Goal: Information Seeking & Learning: Compare options

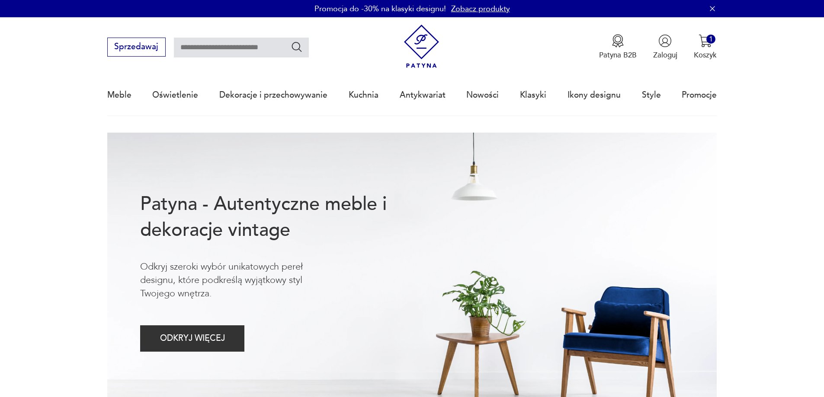
click at [219, 49] on input "text" at bounding box center [241, 48] width 135 height 20
type input "********"
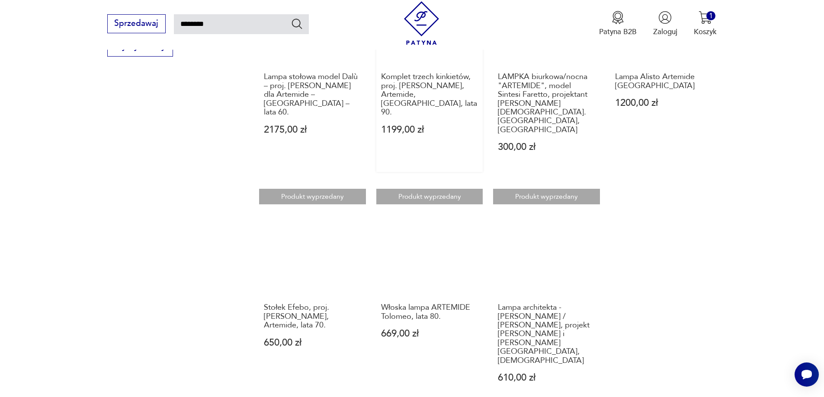
scroll to position [569, 0]
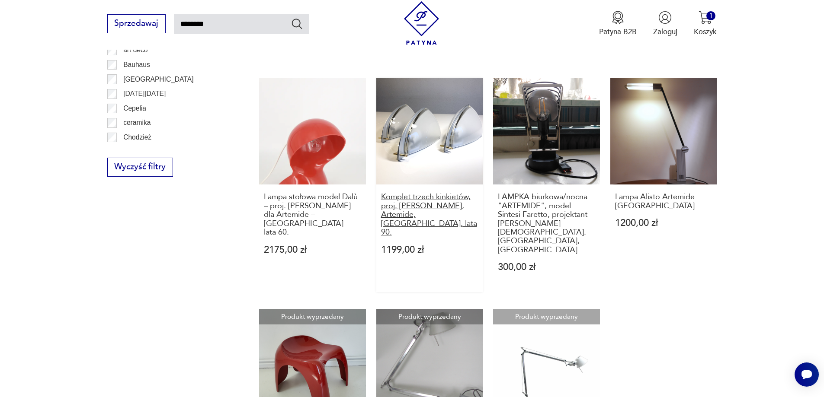
click at [417, 193] on h3 "Komplet trzech kinkietów, proj. E. Gismondi, Artemide, Włochy, lata 90." at bounding box center [429, 215] width 97 height 44
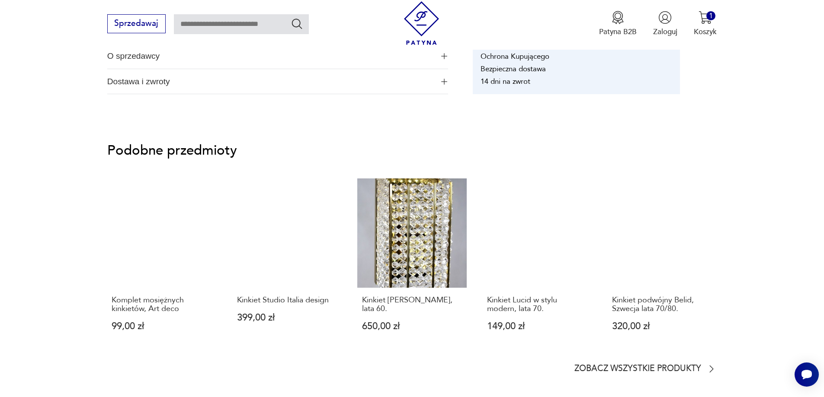
scroll to position [312, 0]
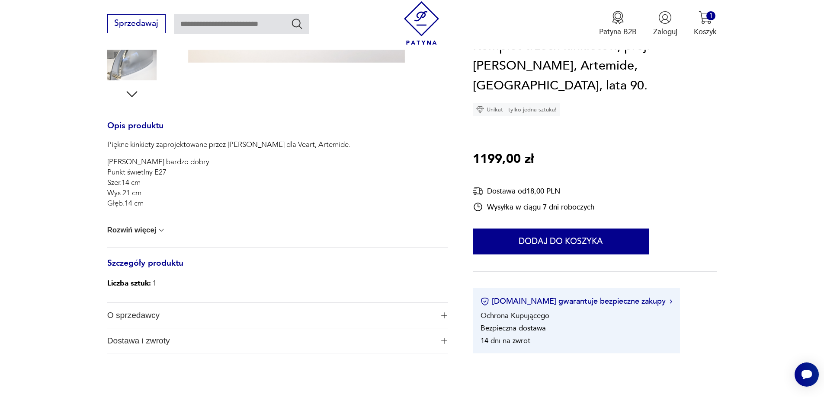
click at [148, 317] on span "O sprzedawcy" at bounding box center [270, 315] width 327 height 25
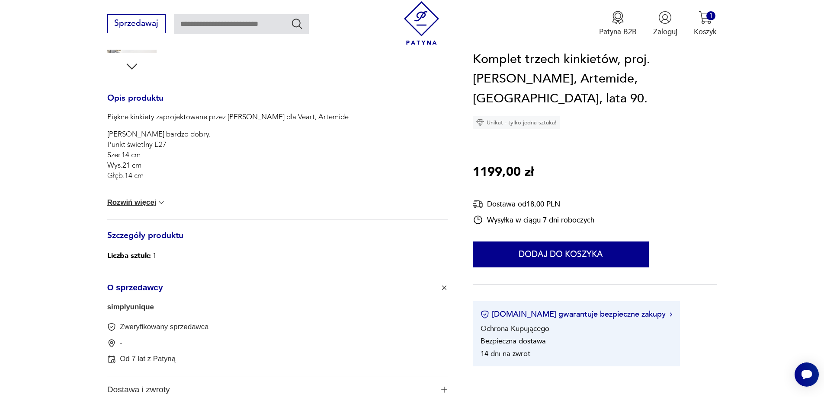
scroll to position [355, 0]
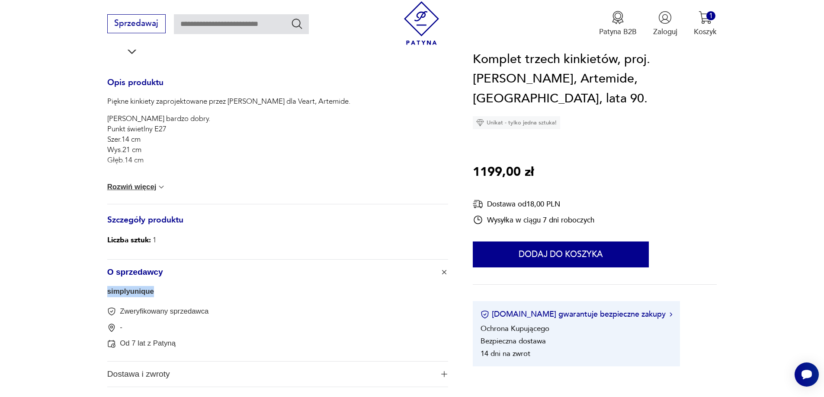
drag, startPoint x: 160, startPoint y: 296, endPoint x: 88, endPoint y: 291, distance: 71.9
click at [88, 291] on section "Opis produktu Piękne kinkiety zaprojektowane przez Ernesto Gismondi dla Veart, …" at bounding box center [412, 108] width 824 height 610
copy link "simplyunique"
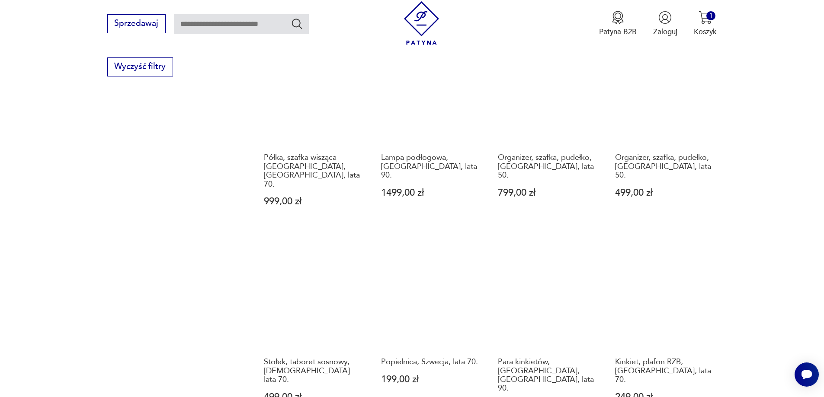
scroll to position [837, 0]
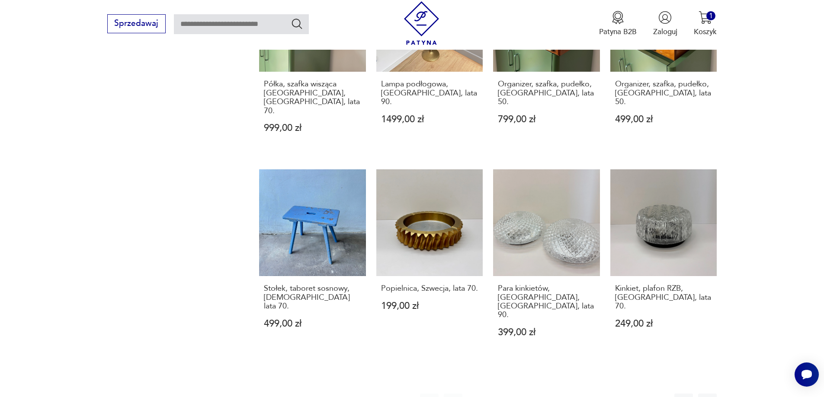
click at [502, 394] on button "2" at bounding box center [501, 403] width 19 height 19
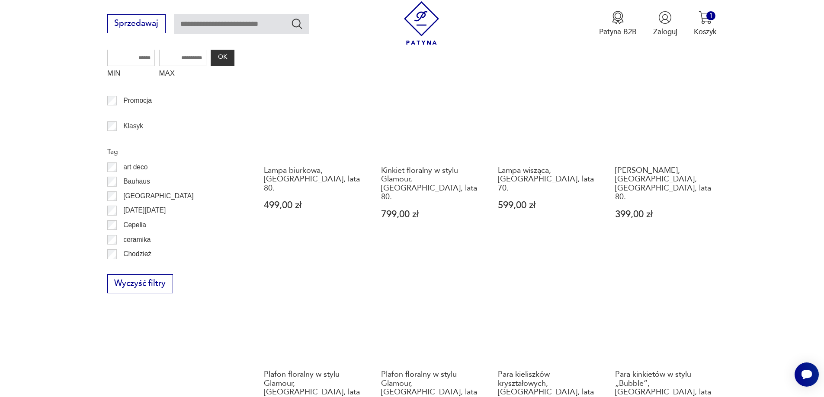
scroll to position [621, 0]
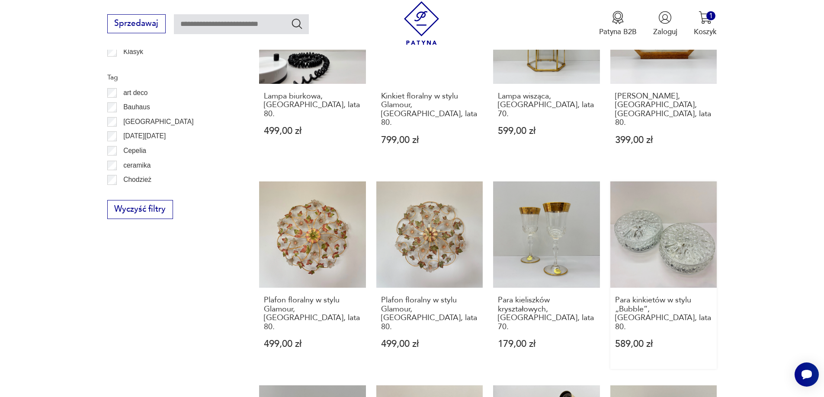
click at [698, 218] on link "Para kinkietów w stylu „Bubble”, Niemcy, lata 80. 589,00 zł" at bounding box center [663, 276] width 107 height 188
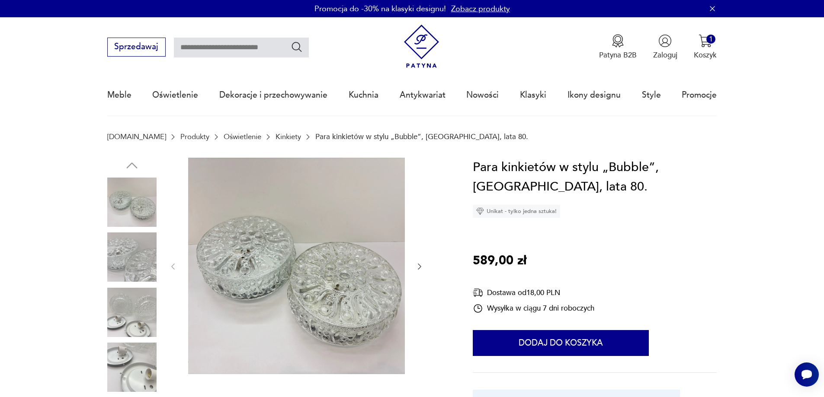
click at [418, 267] on icon "button" at bounding box center [419, 267] width 9 height 9
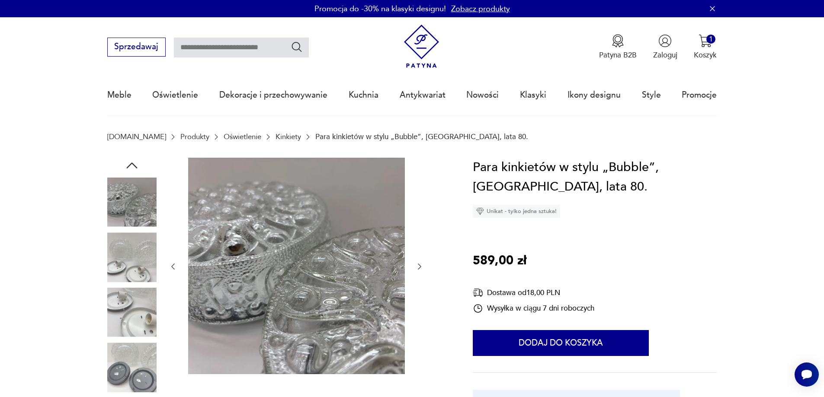
click at [418, 267] on icon "button" at bounding box center [419, 267] width 9 height 9
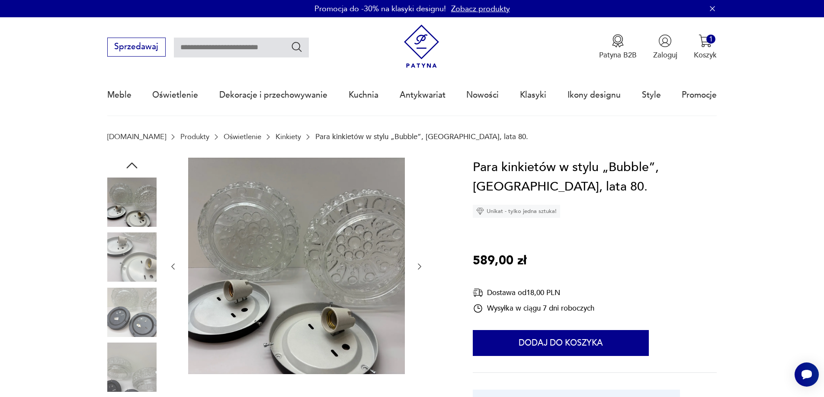
click at [418, 267] on icon "button" at bounding box center [419, 267] width 9 height 9
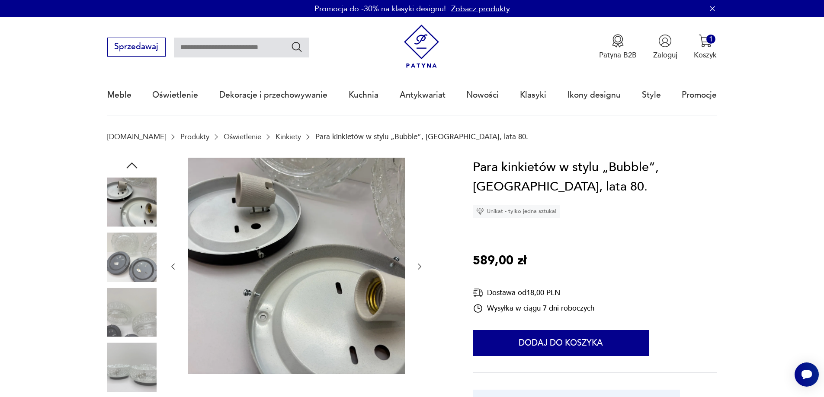
click at [418, 267] on icon "button" at bounding box center [419, 267] width 9 height 9
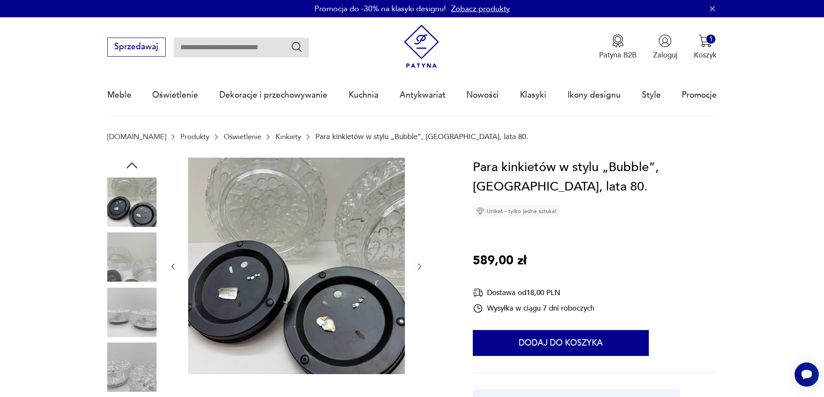
click at [418, 267] on icon "button" at bounding box center [419, 267] width 9 height 9
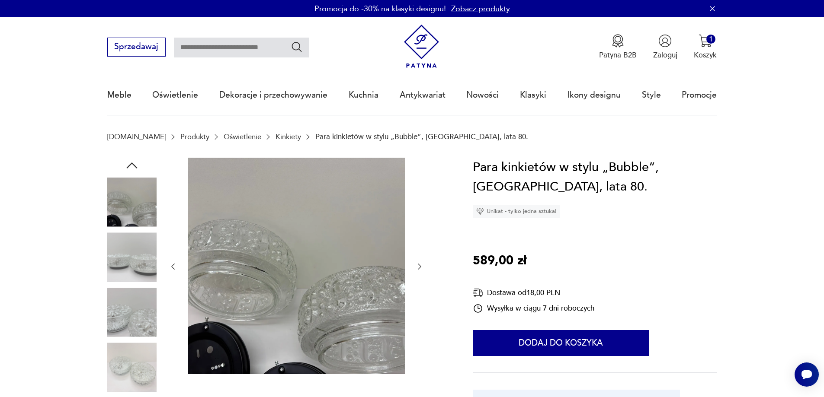
click at [418, 267] on icon "button" at bounding box center [419, 267] width 9 height 9
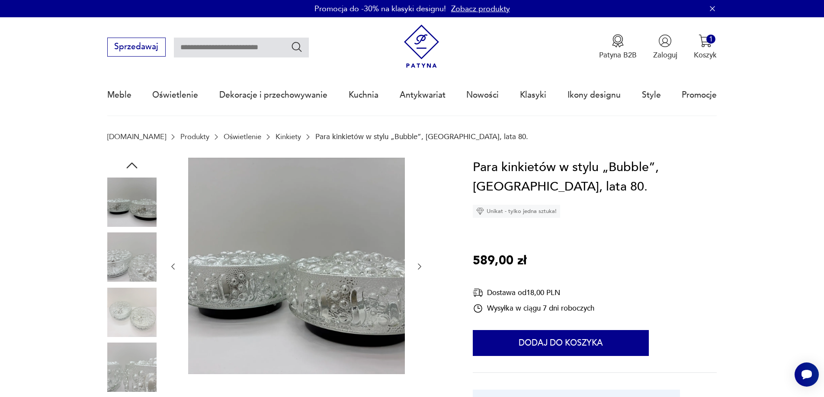
click at [418, 267] on icon "button" at bounding box center [419, 267] width 9 height 9
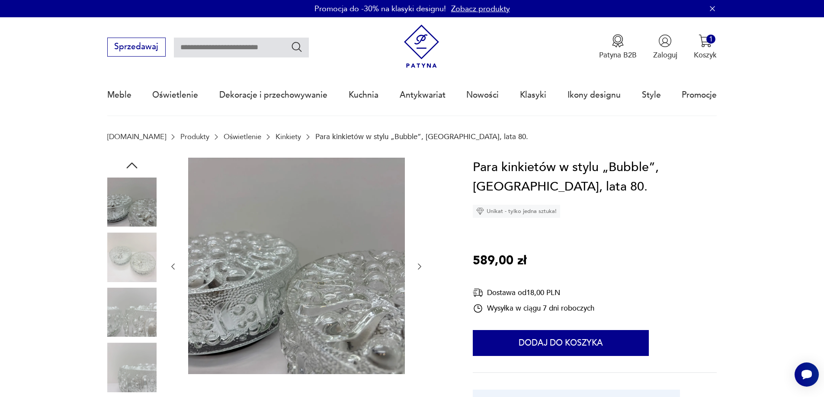
click at [418, 267] on icon "button" at bounding box center [419, 267] width 9 height 9
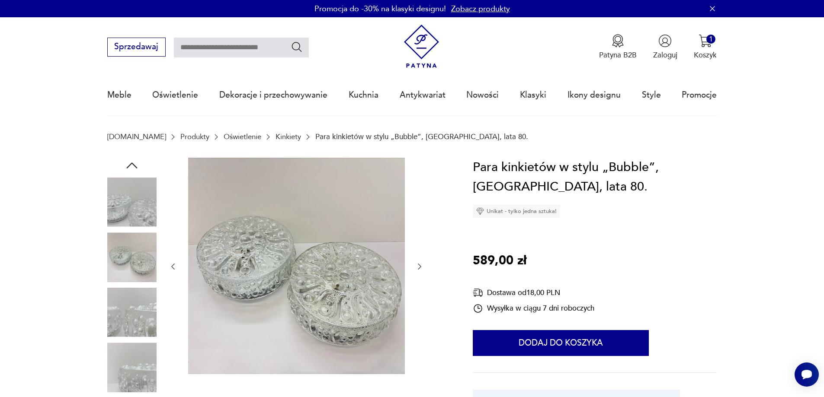
click at [418, 267] on icon "button" at bounding box center [419, 267] width 9 height 9
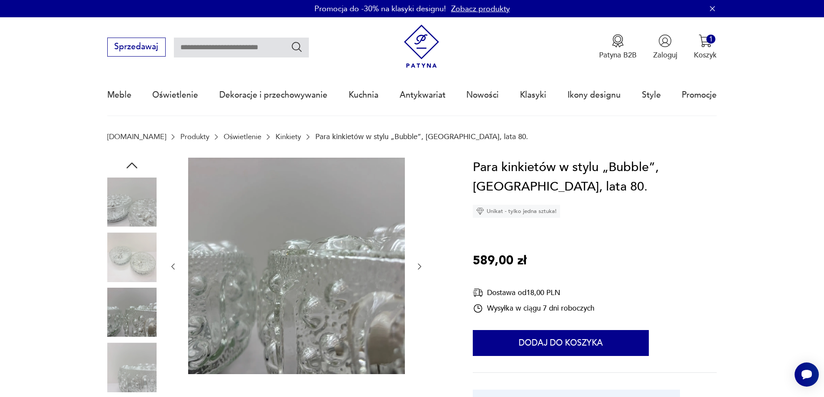
click at [418, 267] on icon "button" at bounding box center [419, 267] width 9 height 9
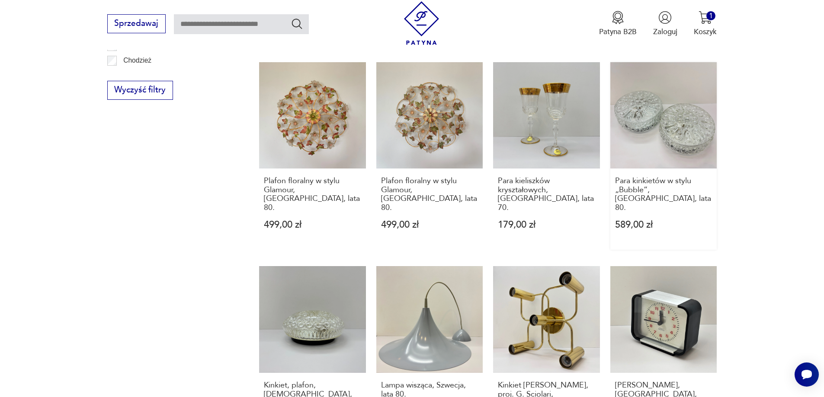
scroll to position [837, 0]
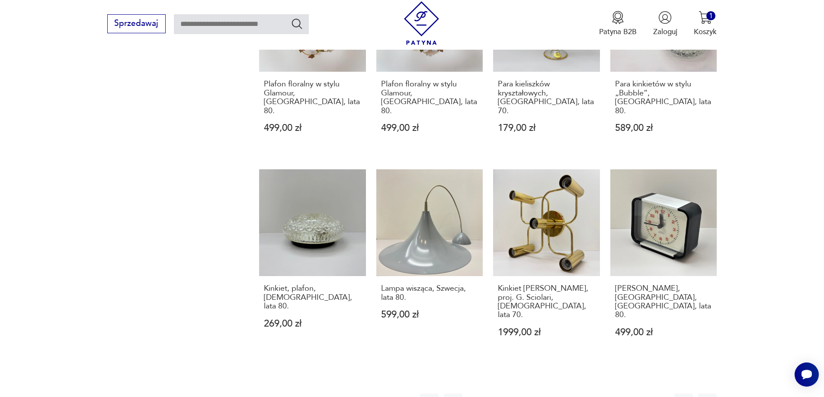
click at [524, 394] on button "3" at bounding box center [524, 403] width 19 height 19
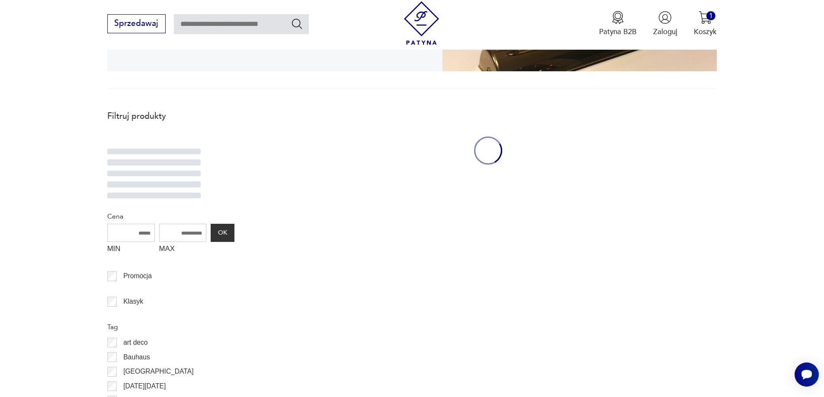
scroll to position [231, 0]
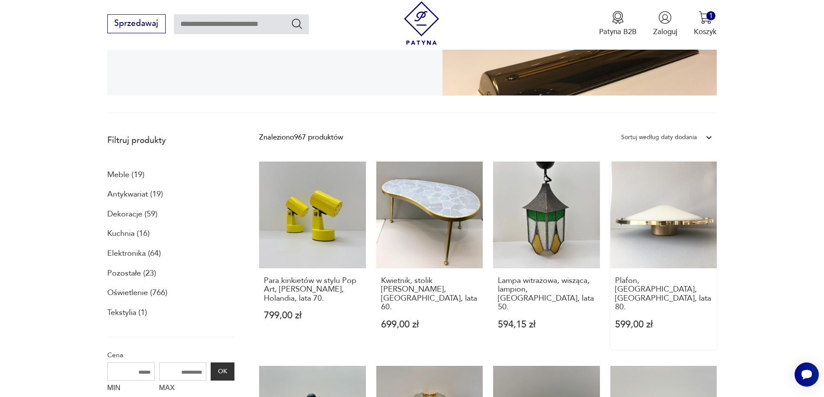
click at [669, 246] on link "Plafon, kinkiet, Niemcy, lata 80. 599,00 zł" at bounding box center [663, 256] width 107 height 188
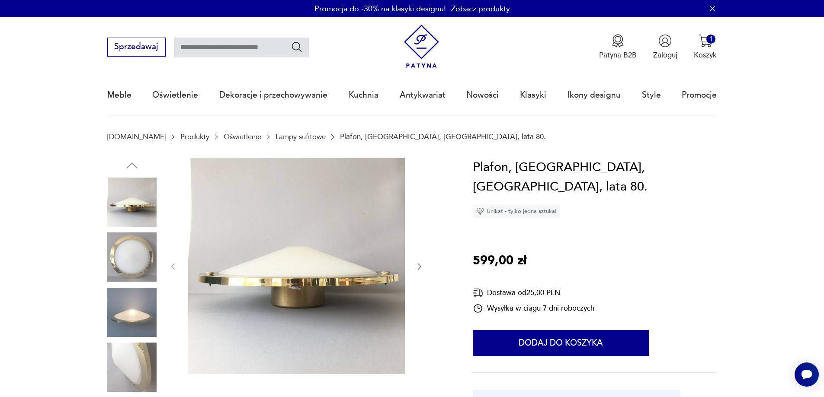
click at [418, 266] on icon "button" at bounding box center [419, 267] width 9 height 9
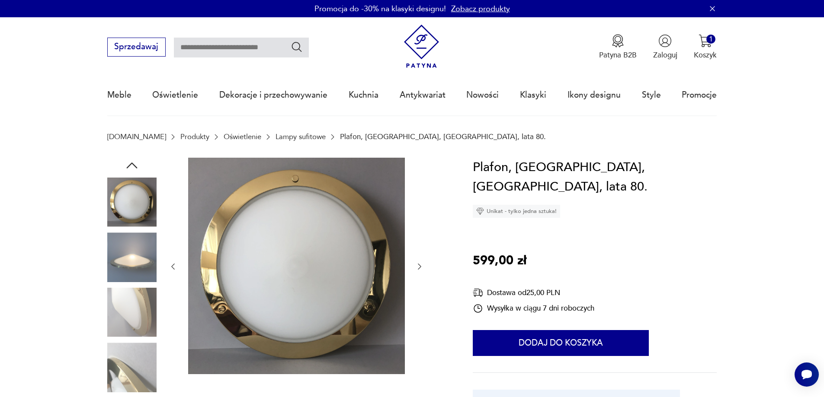
click at [418, 266] on icon "button" at bounding box center [419, 267] width 9 height 9
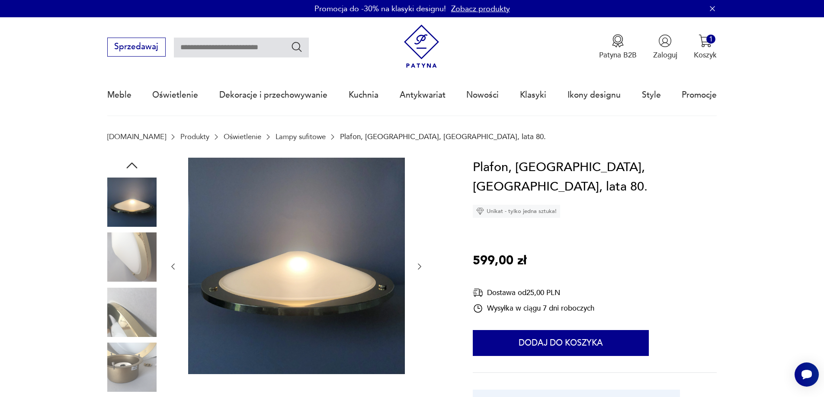
click at [418, 266] on icon "button" at bounding box center [419, 267] width 9 height 9
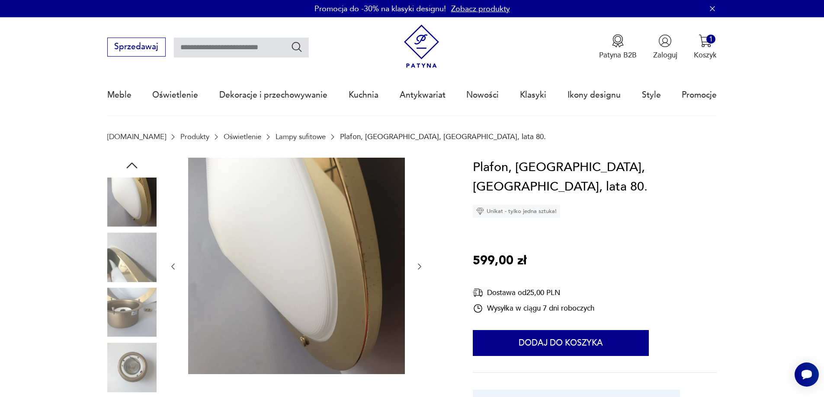
click at [418, 266] on icon "button" at bounding box center [419, 267] width 9 height 9
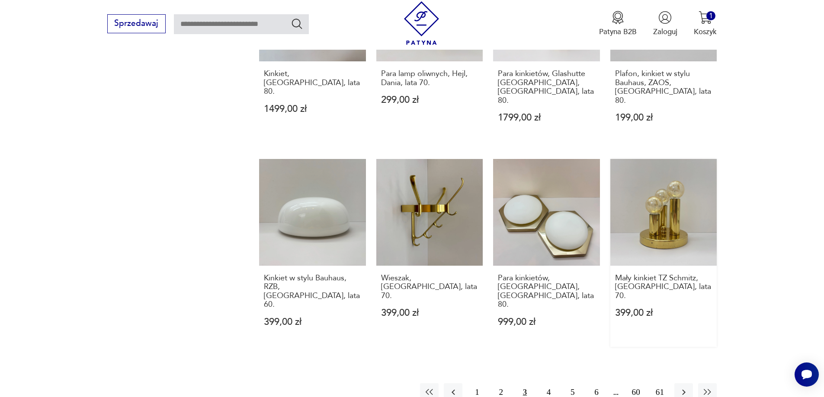
scroll to position [880, 0]
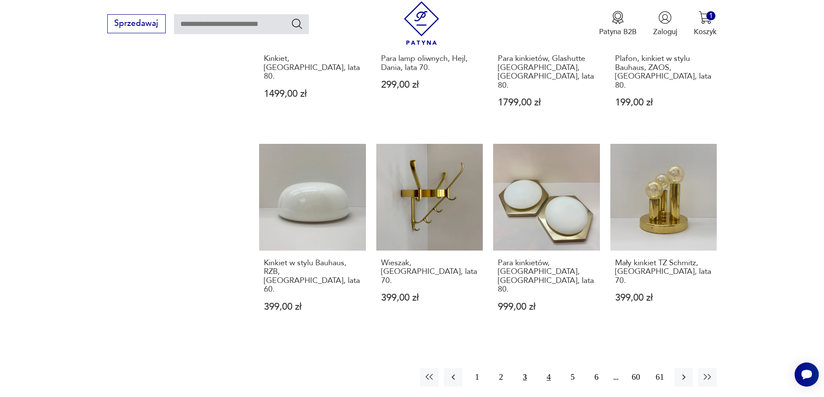
click at [547, 368] on button "4" at bounding box center [548, 377] width 19 height 19
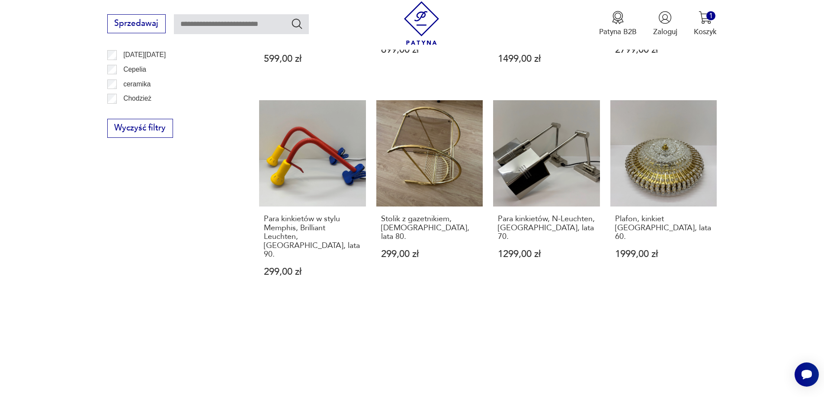
scroll to position [837, 0]
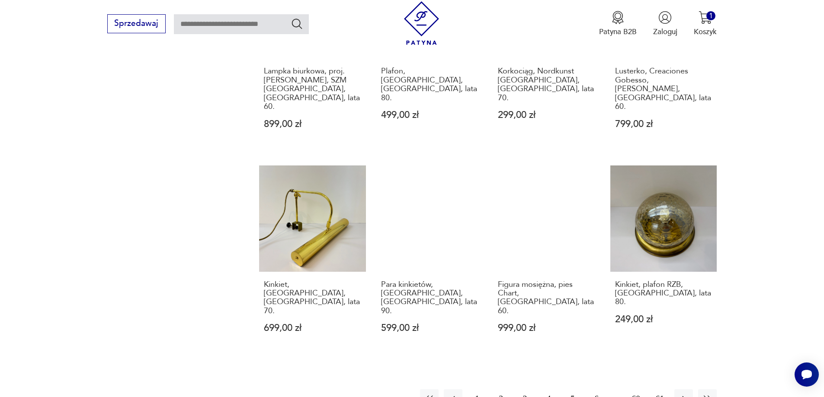
scroll to position [923, 0]
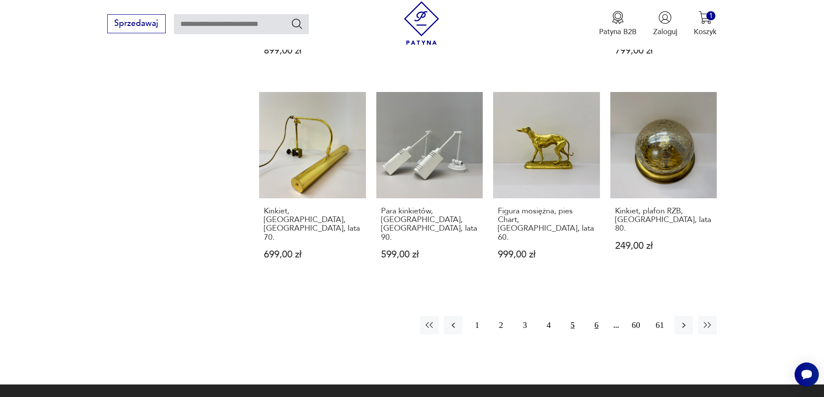
click at [595, 316] on button "6" at bounding box center [596, 325] width 19 height 19
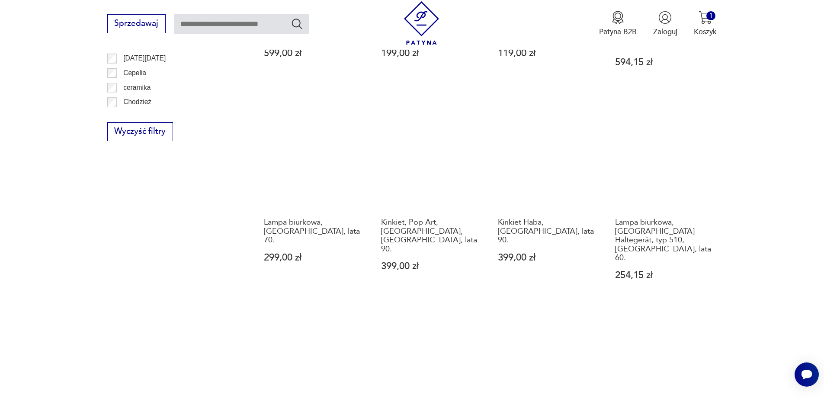
scroll to position [837, 0]
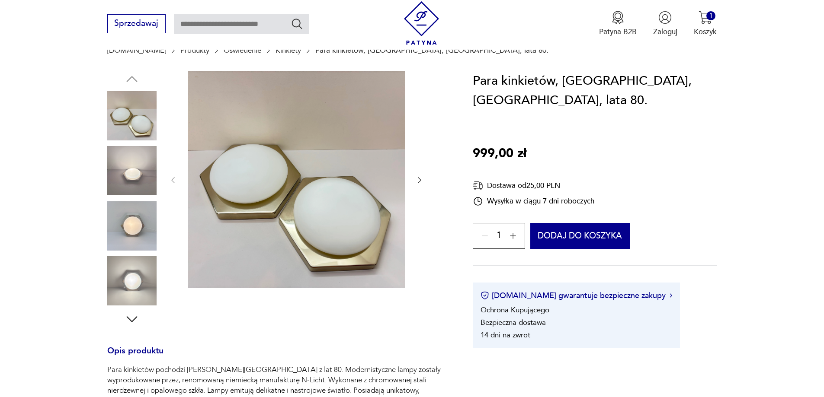
click at [417, 182] on icon "button" at bounding box center [419, 180] width 9 height 9
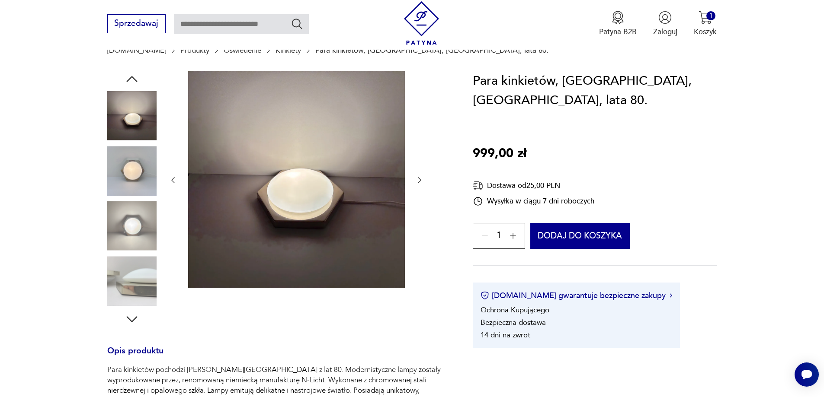
click at [417, 182] on icon "button" at bounding box center [419, 180] width 9 height 9
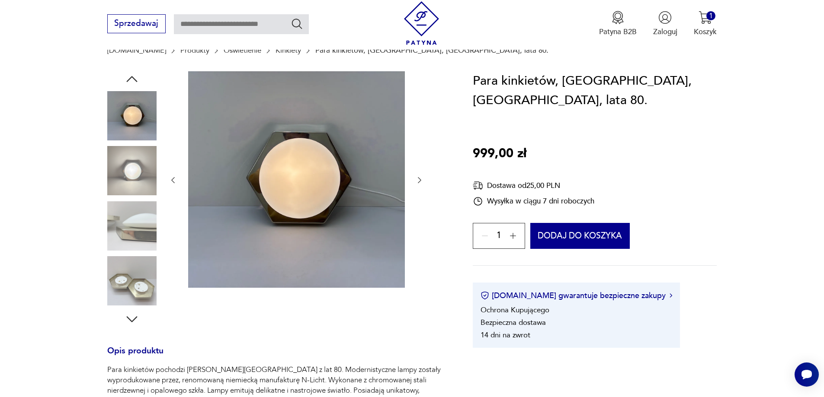
click at [417, 182] on icon "button" at bounding box center [419, 180] width 9 height 9
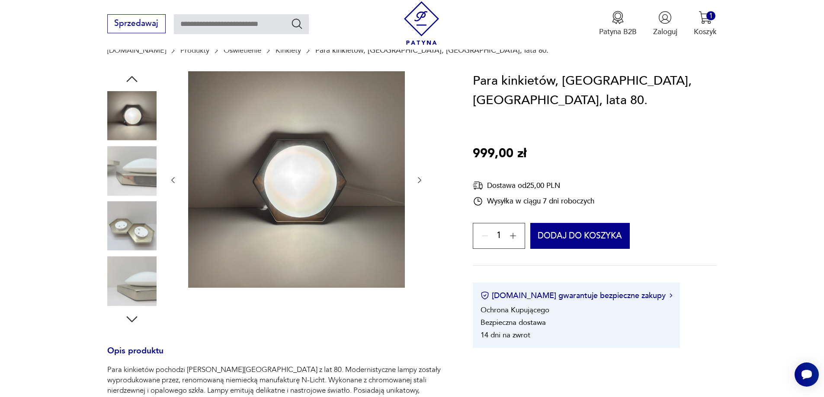
click at [417, 182] on icon "button" at bounding box center [419, 180] width 9 height 9
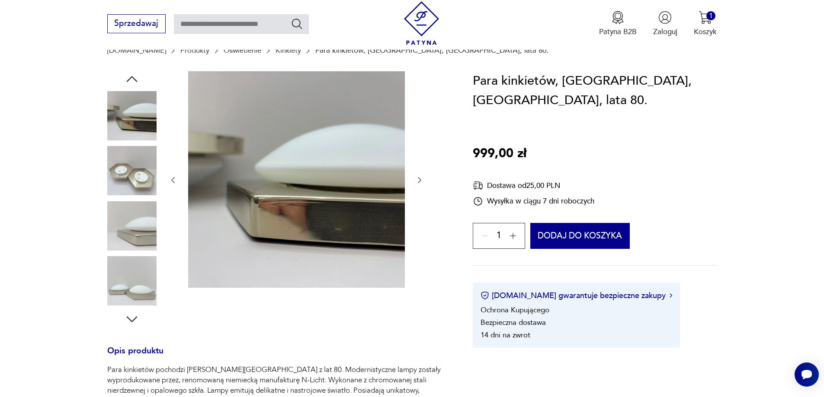
click at [417, 182] on icon "button" at bounding box center [419, 180] width 9 height 9
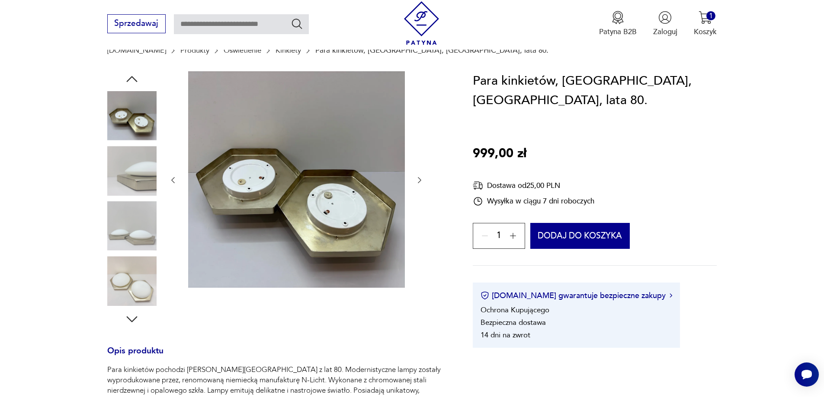
click at [417, 182] on icon "button" at bounding box center [419, 180] width 9 height 9
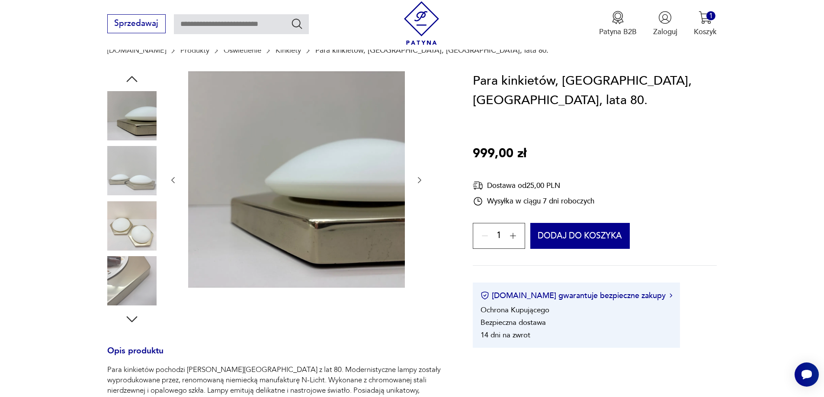
click at [417, 182] on icon "button" at bounding box center [419, 180] width 9 height 9
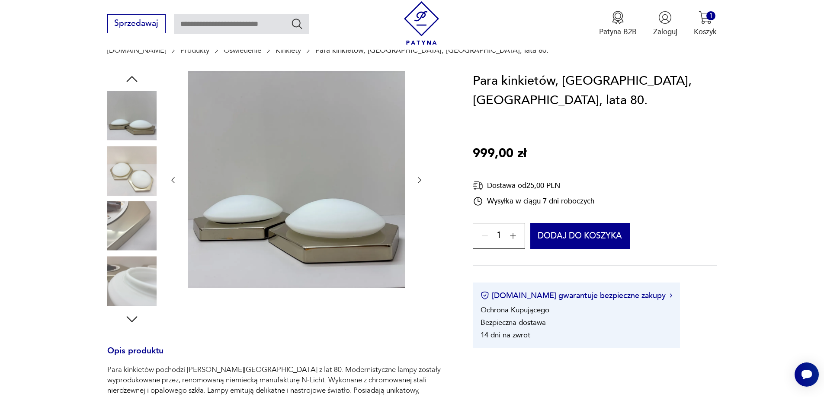
click at [417, 182] on icon "button" at bounding box center [419, 180] width 9 height 9
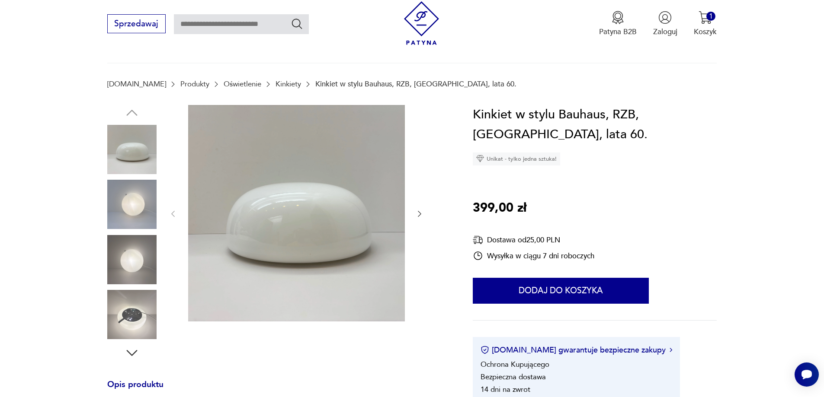
scroll to position [173, 0]
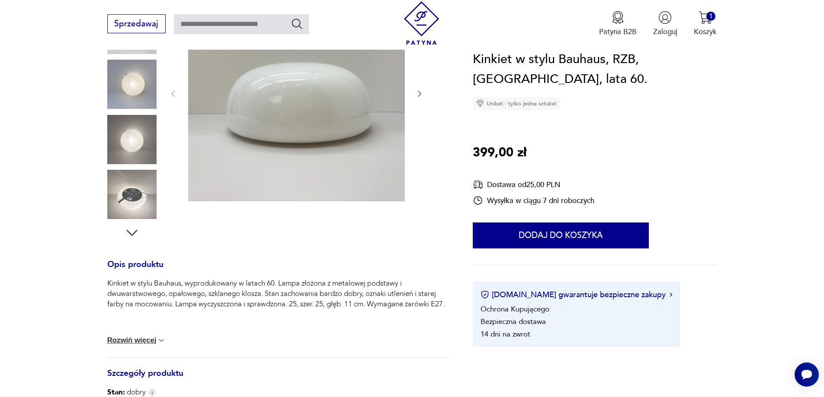
click at [130, 193] on img at bounding box center [131, 194] width 49 height 49
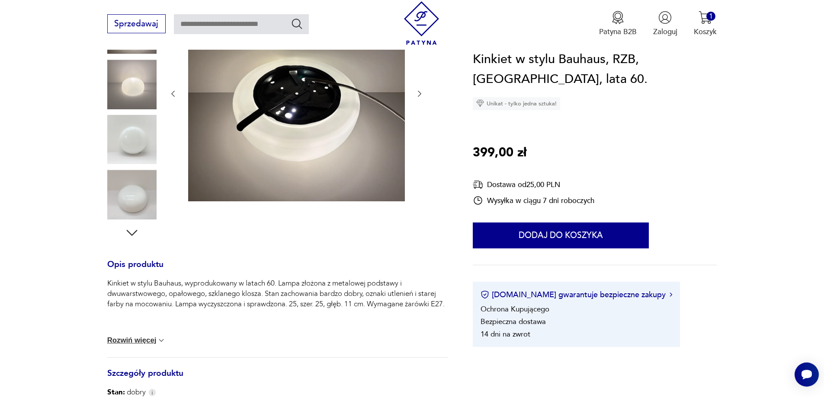
click at [135, 142] on img at bounding box center [131, 139] width 49 height 49
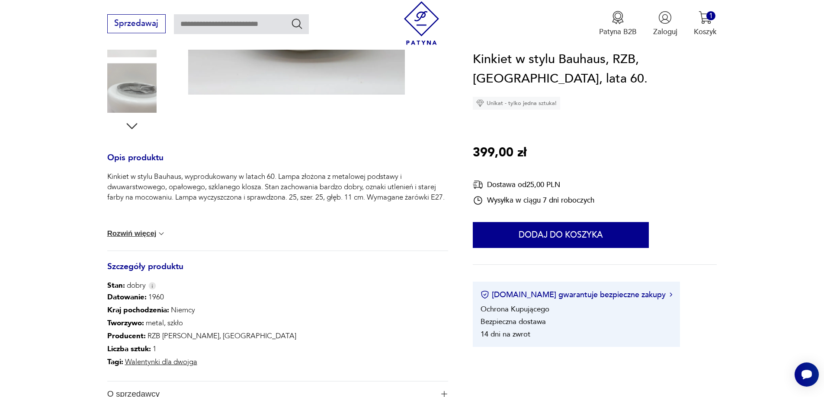
scroll to position [346, 0]
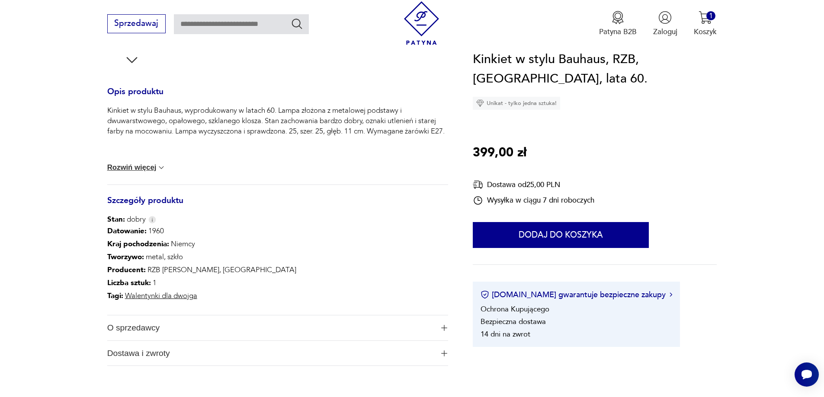
click at [154, 162] on div "Kinkiet w stylu Bauhaus, wyprodukowany w latach 60. Lampa złożona z metalowej p…" at bounding box center [277, 145] width 341 height 79
click at [155, 166] on button "Rozwiń więcej" at bounding box center [136, 167] width 59 height 9
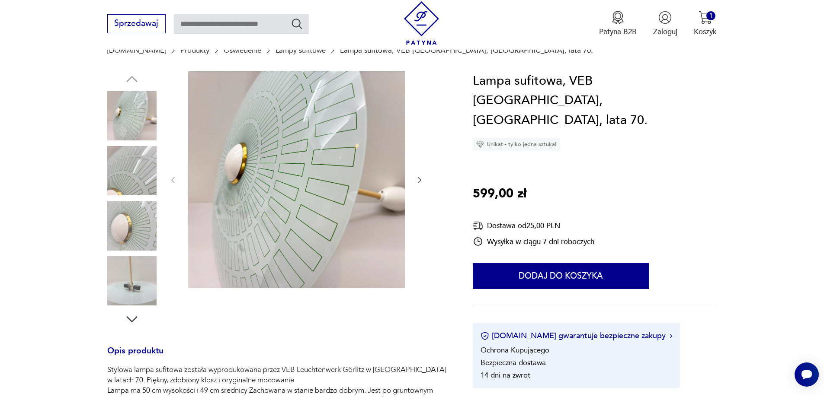
click at [416, 178] on icon "button" at bounding box center [419, 180] width 9 height 9
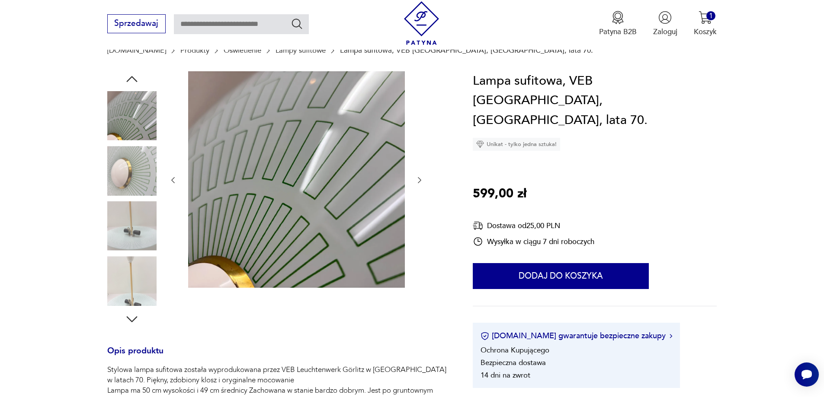
click at [419, 180] on icon "button" at bounding box center [419, 180] width 9 height 9
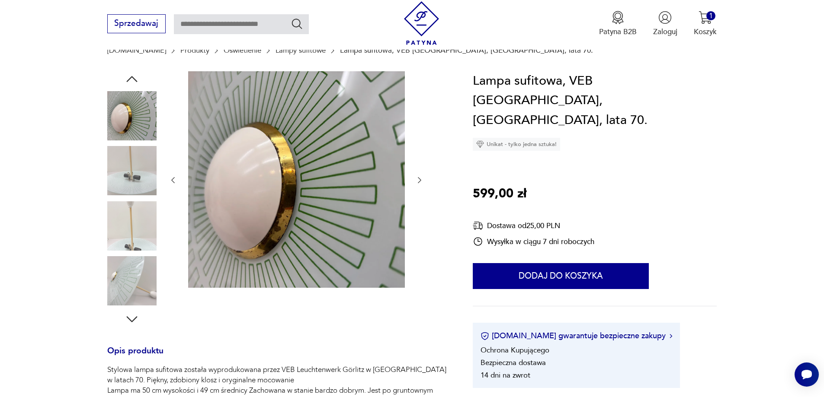
click at [419, 180] on icon "button" at bounding box center [419, 180] width 9 height 9
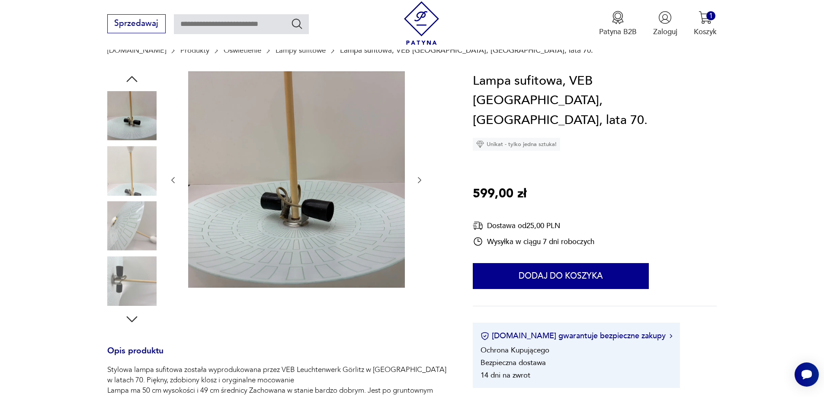
click at [419, 180] on icon "button" at bounding box center [419, 180] width 9 height 9
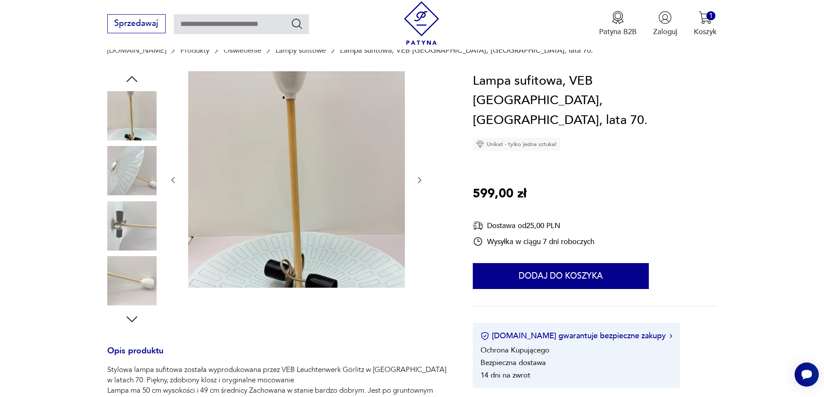
click at [419, 180] on icon "button" at bounding box center [419, 180] width 9 height 9
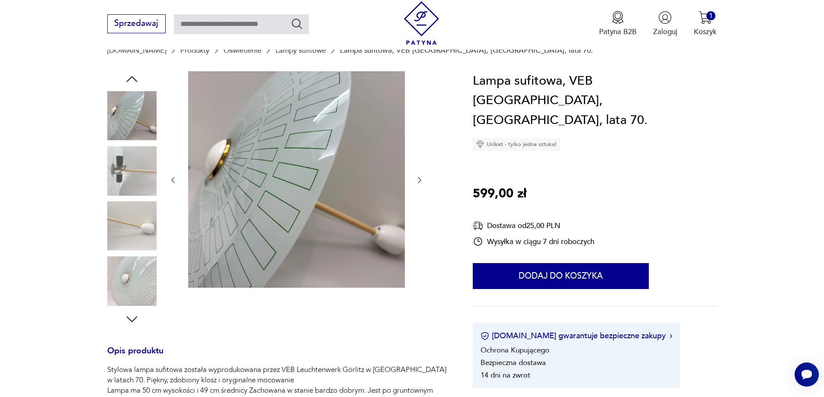
click at [419, 180] on icon "button" at bounding box center [419, 180] width 9 height 9
